Goal: Navigation & Orientation: Find specific page/section

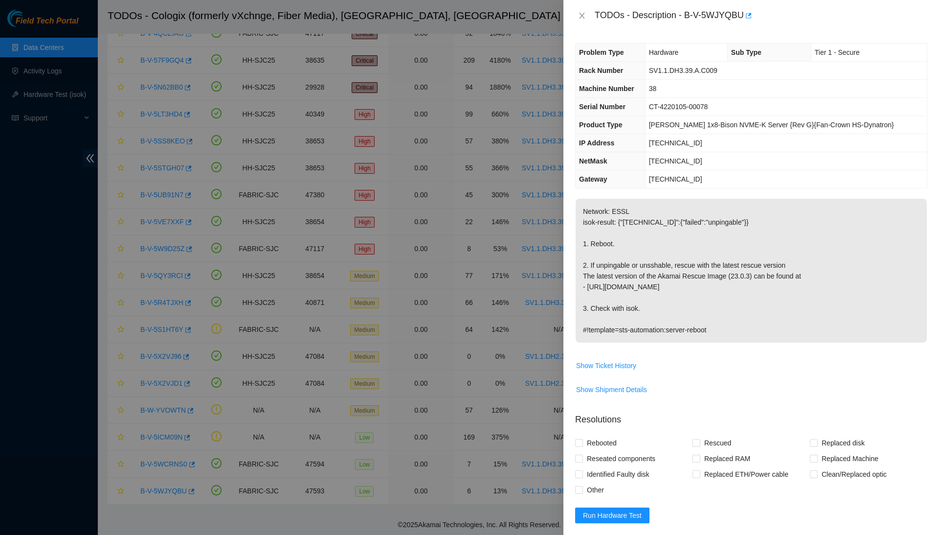
scroll to position [87, 0]
click at [585, 14] on icon "close" at bounding box center [582, 16] width 8 height 8
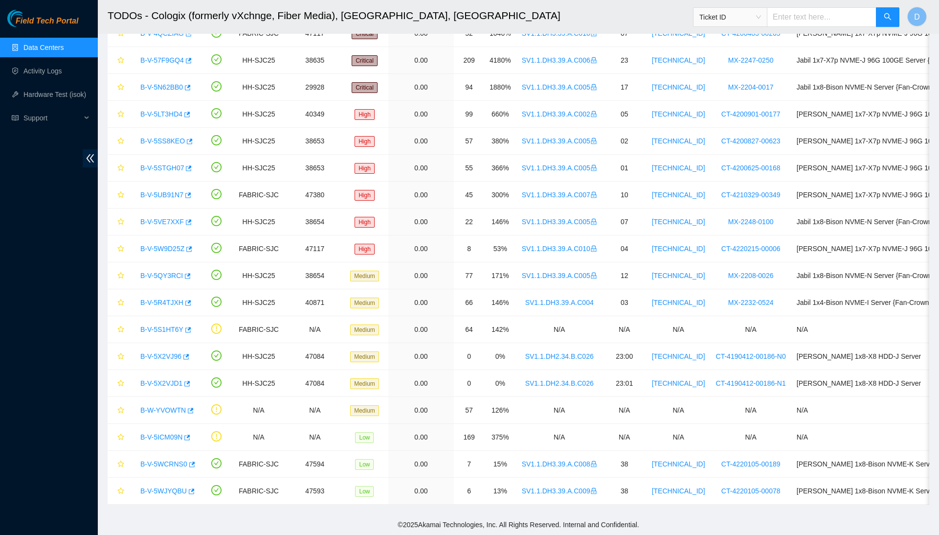
click at [64, 45] on link "Data Centers" at bounding box center [43, 48] width 40 height 8
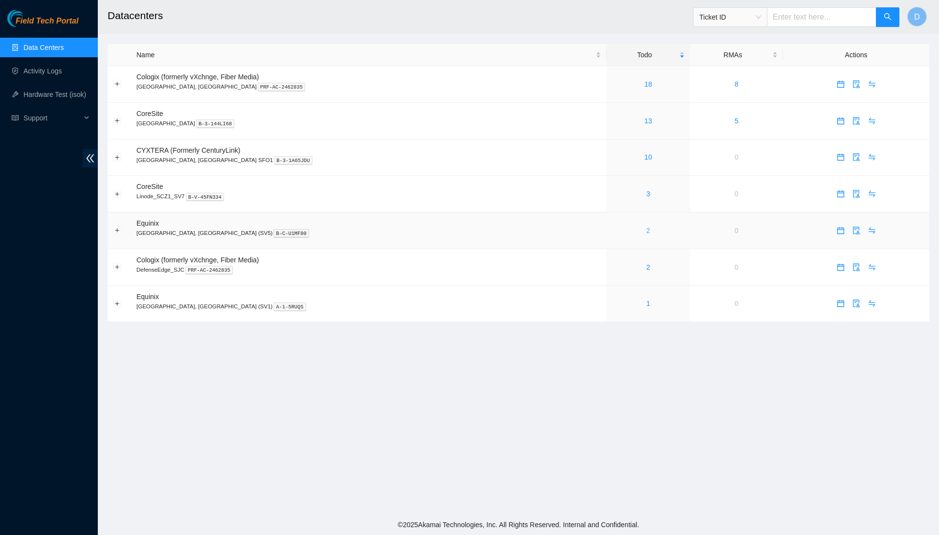
click at [647, 231] on link "2" at bounding box center [649, 230] width 4 height 8
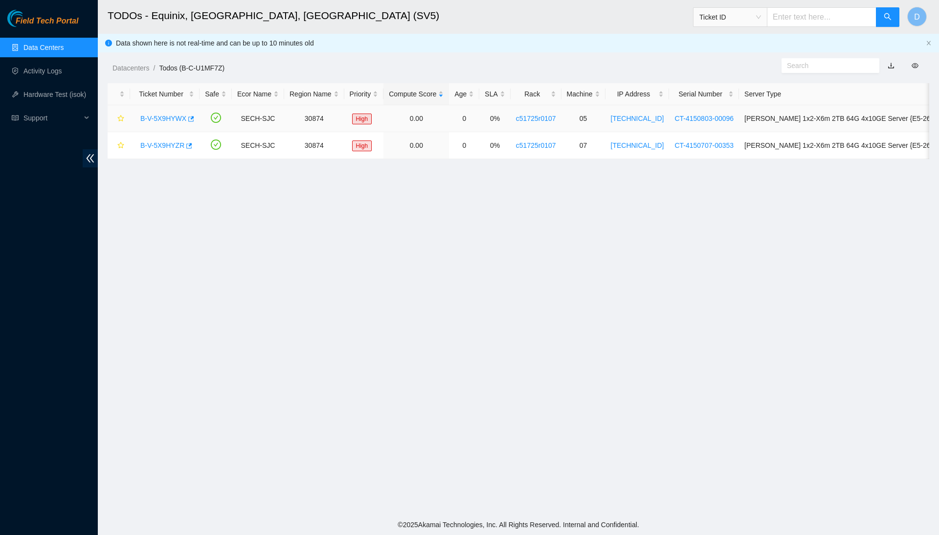
click at [180, 116] on link "B-V-5X9HYWX" at bounding box center [163, 118] width 46 height 8
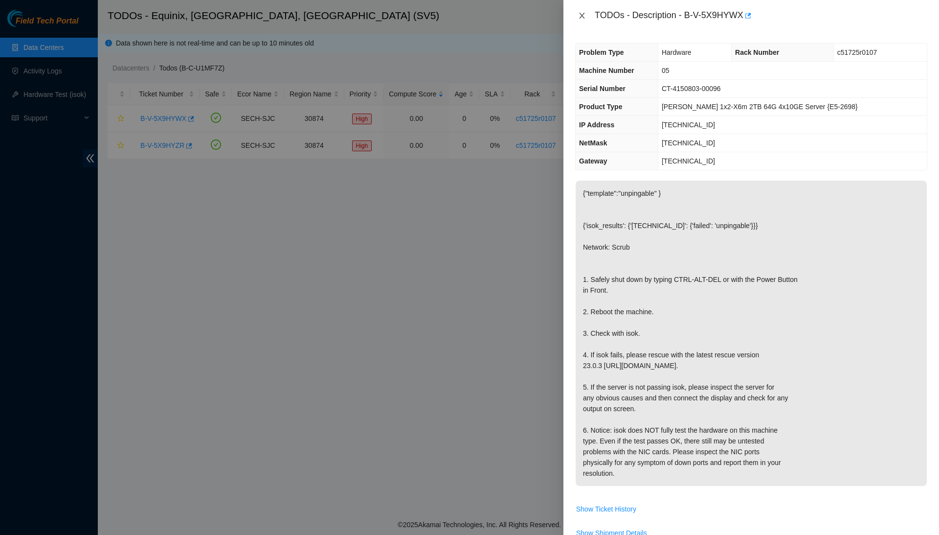
click at [583, 17] on icon "close" at bounding box center [581, 16] width 5 height 6
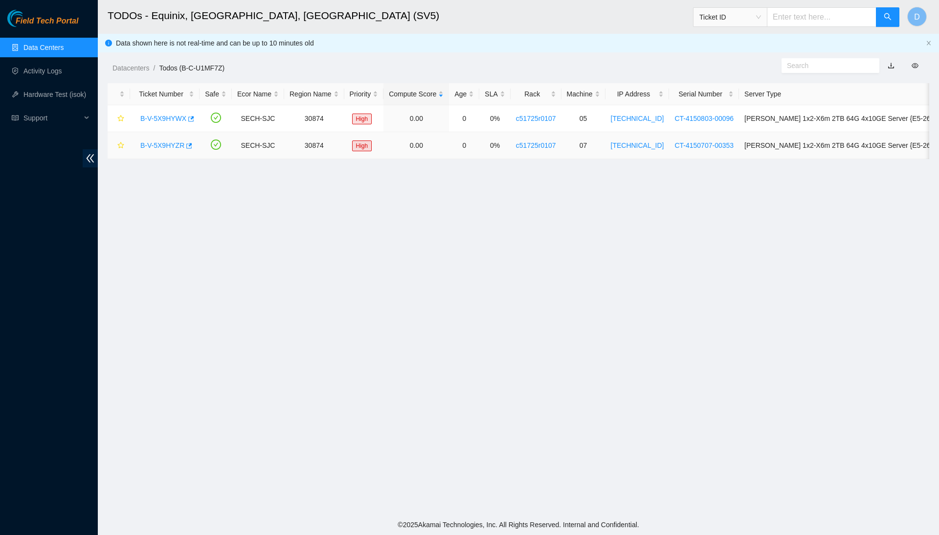
click at [169, 147] on link "B-V-5X9HYZR" at bounding box center [162, 145] width 44 height 8
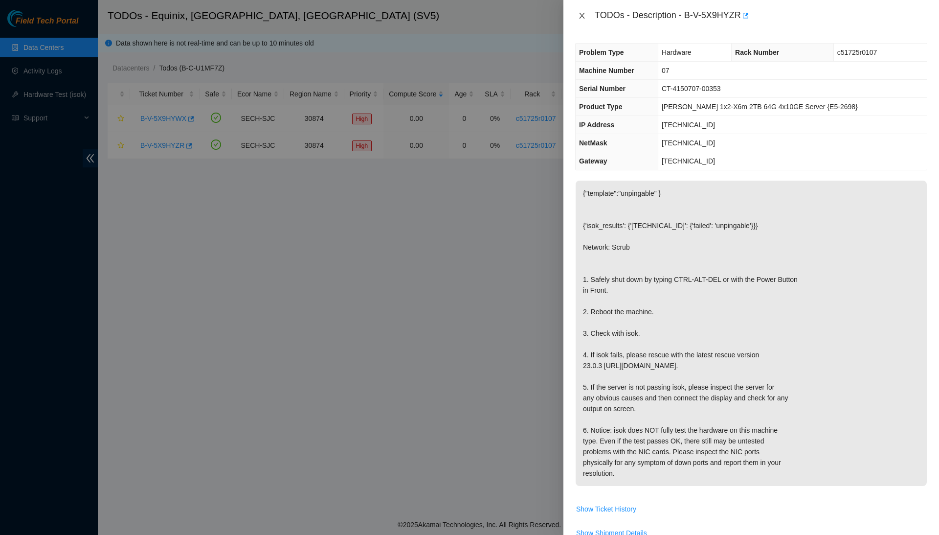
click at [582, 14] on icon "close" at bounding box center [582, 16] width 8 height 8
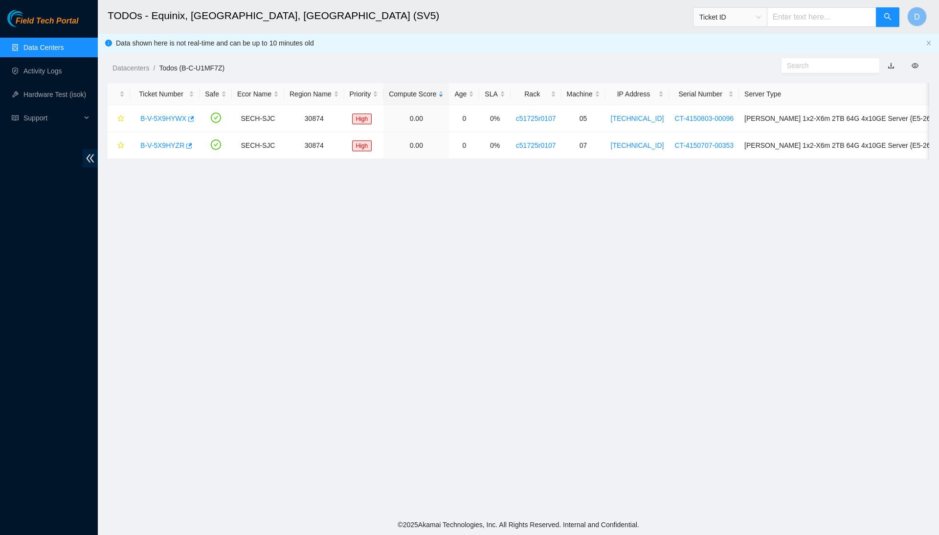
click at [64, 51] on link "Data Centers" at bounding box center [43, 48] width 40 height 8
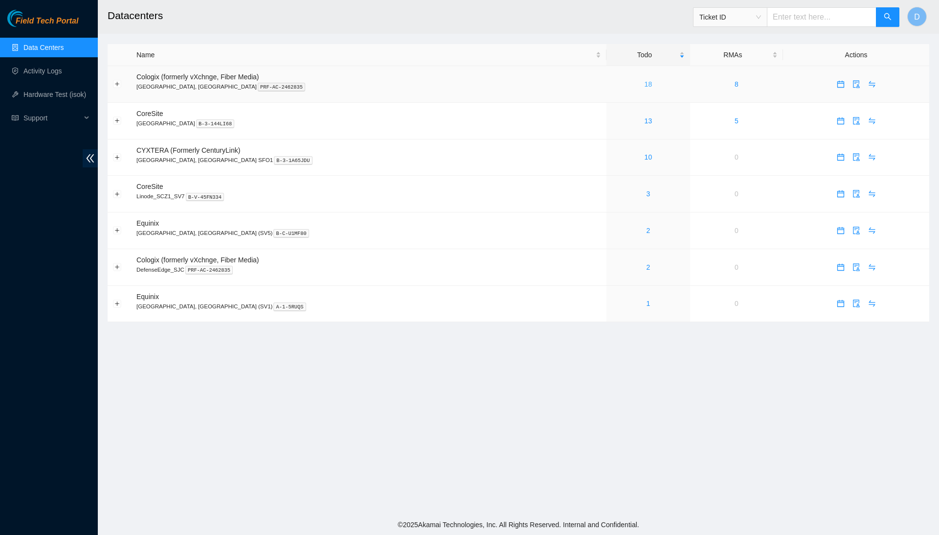
click at [645, 81] on link "18" at bounding box center [649, 84] width 8 height 8
